Goal: Information Seeking & Learning: Check status

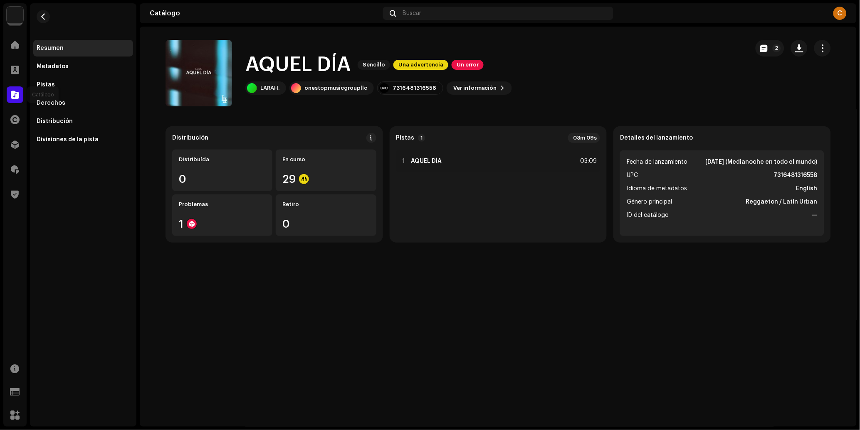
click at [17, 98] on span at bounding box center [15, 95] width 8 height 7
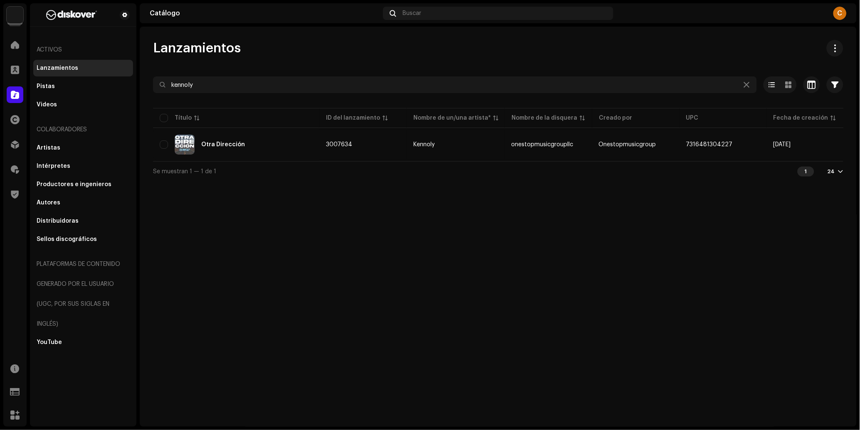
click at [17, 98] on span at bounding box center [15, 95] width 8 height 7
click at [209, 92] on input "kennoly" at bounding box center [455, 85] width 604 height 17
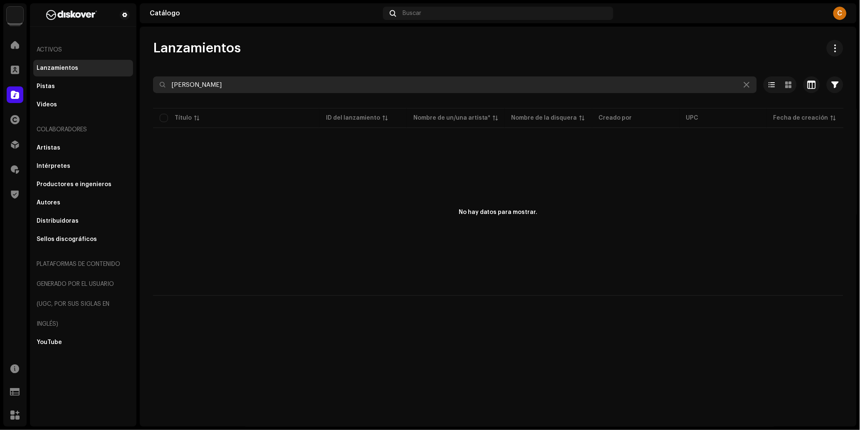
click at [188, 85] on input "[PERSON_NAME]" at bounding box center [455, 85] width 604 height 17
click at [221, 84] on input "[PERSON_NAME]" at bounding box center [455, 85] width 604 height 17
click at [229, 85] on input "[PERSON_NAME]" at bounding box center [455, 85] width 604 height 17
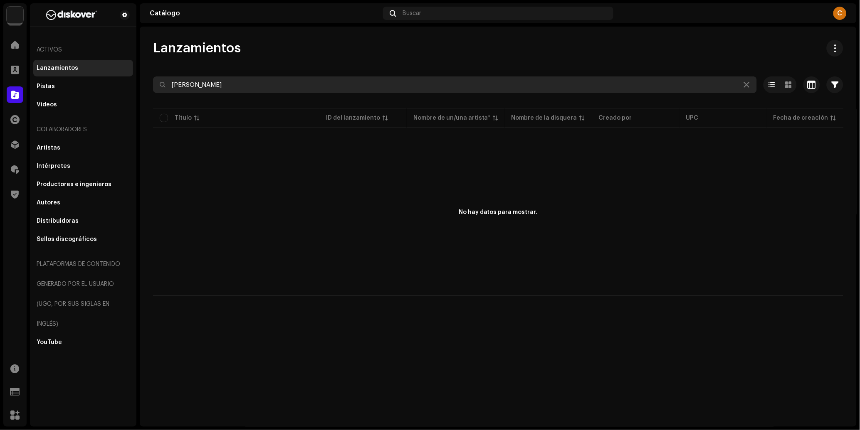
click at [229, 85] on input "[PERSON_NAME]" at bounding box center [455, 85] width 604 height 17
click at [218, 86] on input "[PERSON_NAME]" at bounding box center [455, 85] width 604 height 17
click at [222, 85] on input "[PERSON_NAME]" at bounding box center [455, 85] width 604 height 17
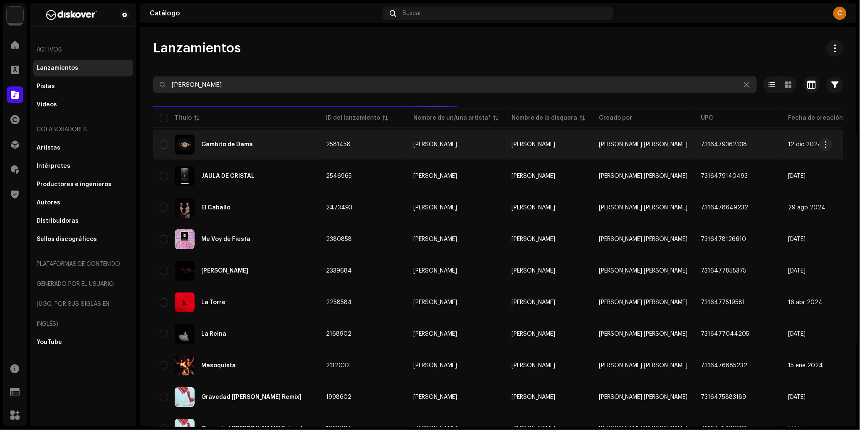
type input "[PERSON_NAME]"
click at [270, 153] on div "Gambito de Dama" at bounding box center [236, 145] width 153 height 20
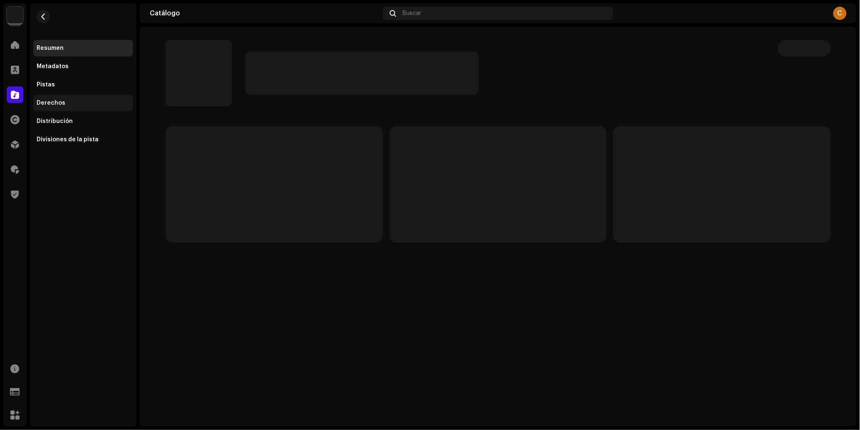
click at [80, 101] on div "Derechos" at bounding box center [83, 103] width 93 height 7
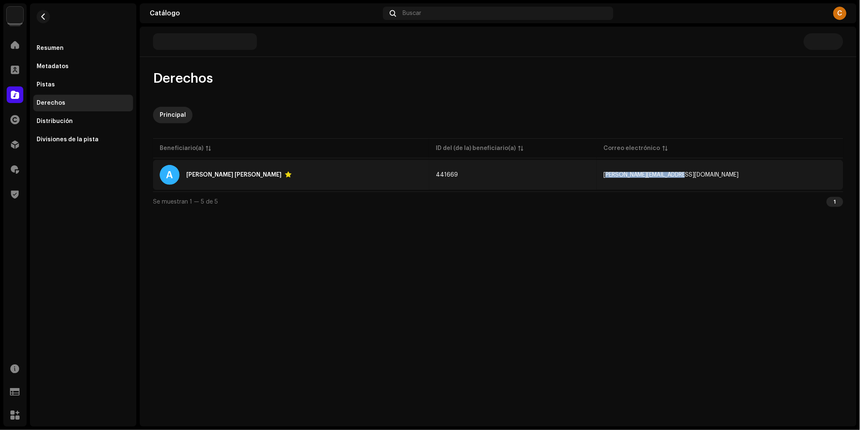
copy span "[PERSON_NAME][EMAIL_ADDRESS][DOMAIN_NAME]"
drag, startPoint x: 680, startPoint y: 175, endPoint x: 752, endPoint y: 174, distance: 72.0
click at [752, 174] on td "[PERSON_NAME][EMAIL_ADDRESS][DOMAIN_NAME]" at bounding box center [720, 175] width 247 height 30
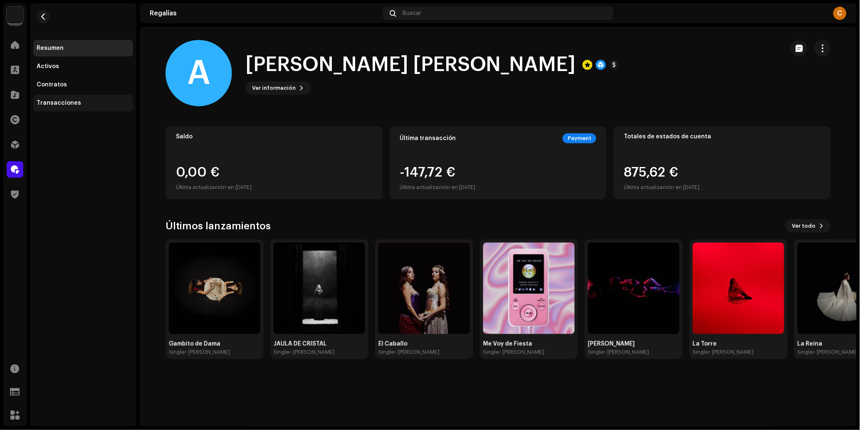
click at [63, 106] on div "Transacciones" at bounding box center [59, 103] width 45 height 7
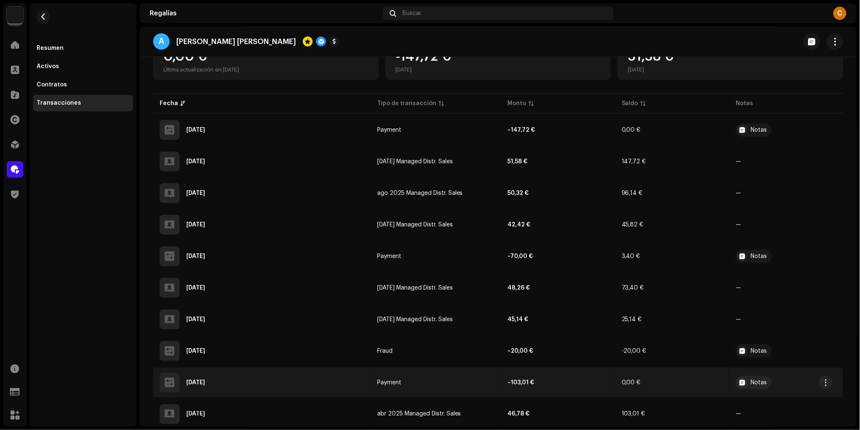
scroll to position [154, 0]
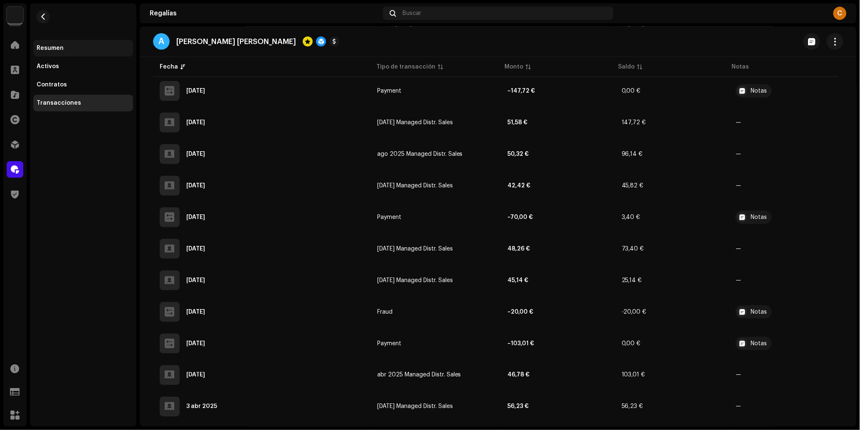
click at [85, 52] on div "Resumen" at bounding box center [83, 48] width 100 height 17
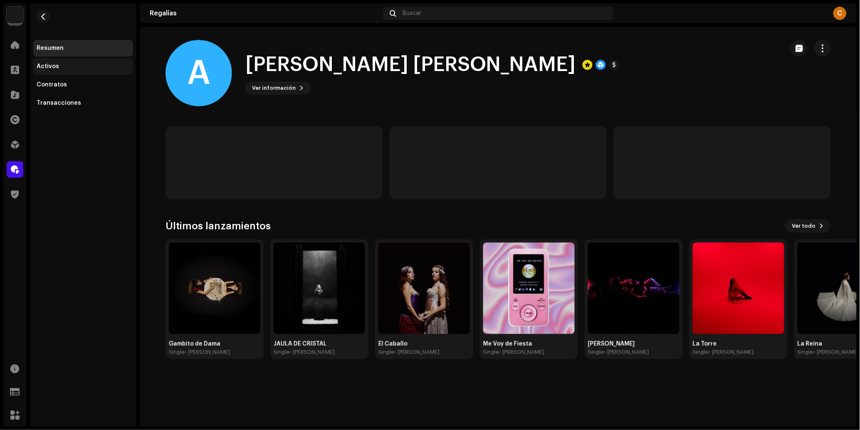
click at [68, 62] on div "Activos" at bounding box center [83, 66] width 100 height 17
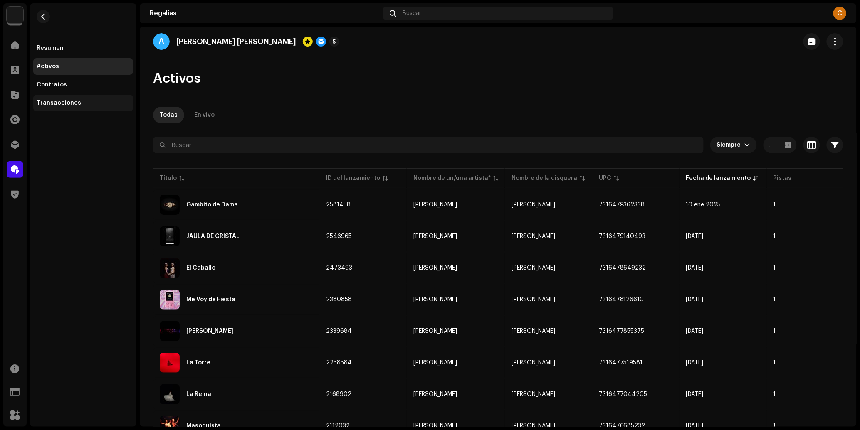
click at [66, 101] on div "Transacciones" at bounding box center [59, 103] width 45 height 7
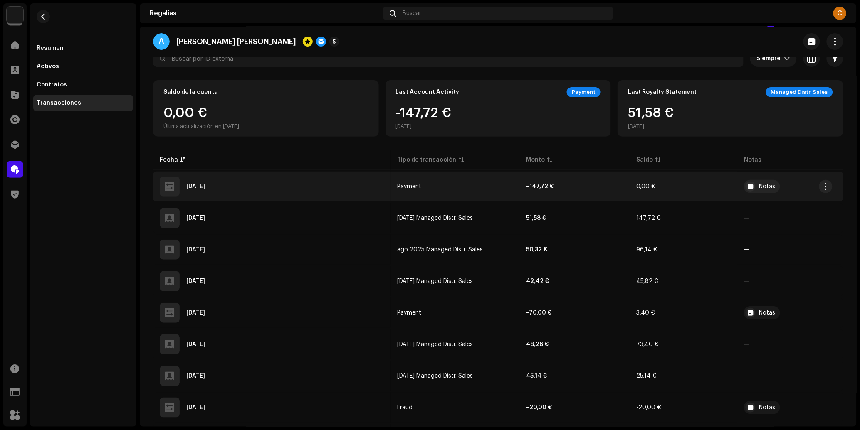
scroll to position [63, 0]
